Goal: Information Seeking & Learning: Learn about a topic

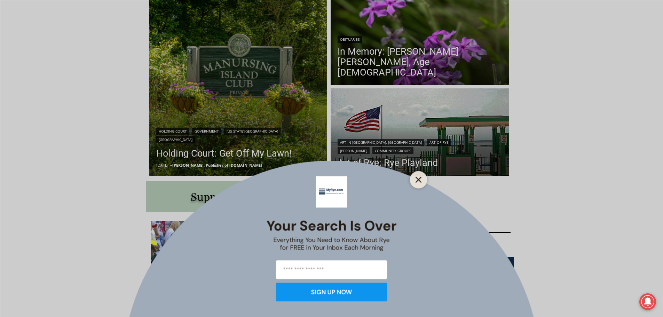
click at [421, 181] on icon "Close" at bounding box center [419, 180] width 6 height 6
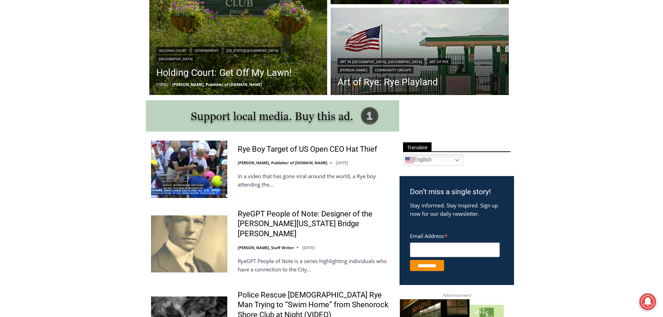
scroll to position [266, 0]
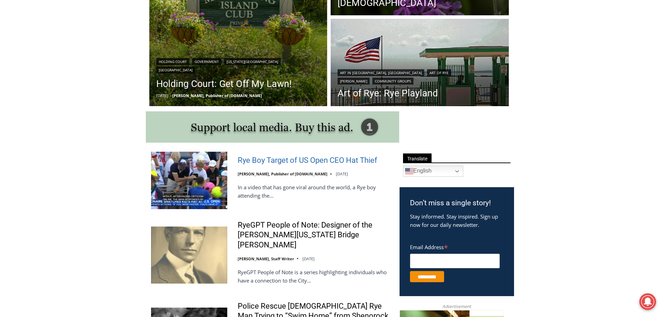
click at [274, 158] on link "Rye Boy Target of US Open CEO Hat Thief" at bounding box center [308, 161] width 140 height 10
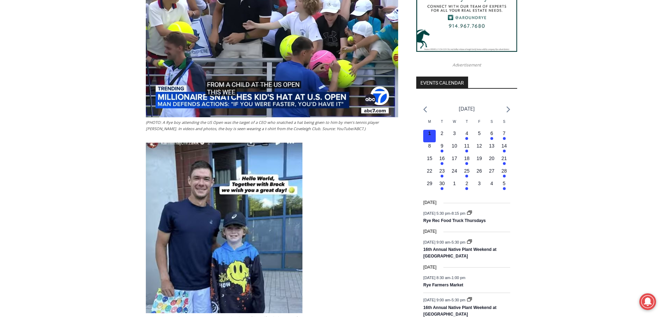
scroll to position [578, 0]
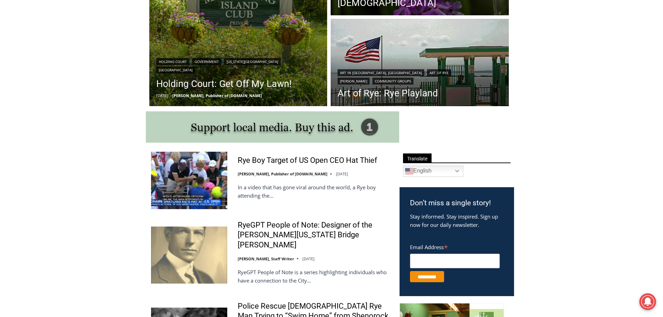
drag, startPoint x: 307, startPoint y: 144, endPoint x: 316, endPoint y: 146, distance: 8.9
click at [307, 144] on span at bounding box center [332, 127] width 372 height 33
click at [296, 228] on link "RyeGPT People of Note: Designer of the [PERSON_NAME][US_STATE] Bridge [PERSON_N…" at bounding box center [314, 235] width 153 height 30
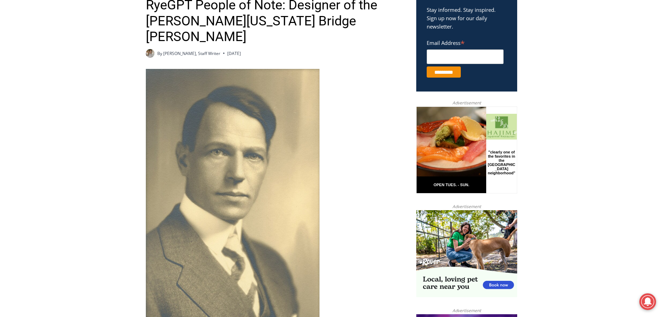
scroll to position [265, 0]
